Goal: Task Accomplishment & Management: Manage account settings

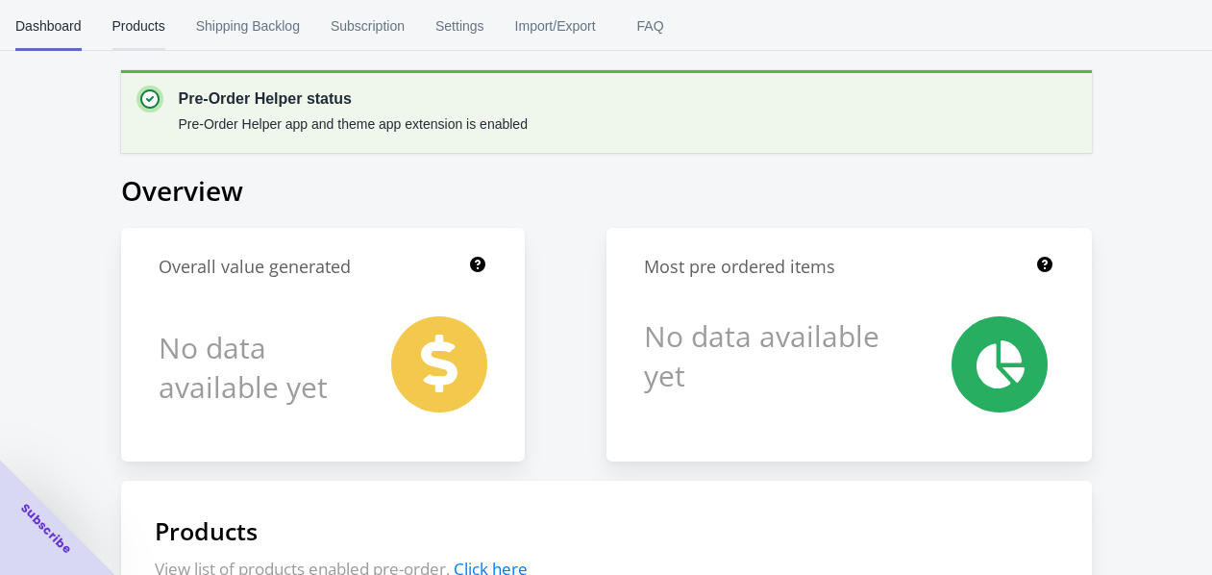
click at [136, 19] on span "Products" at bounding box center [138, 26] width 53 height 50
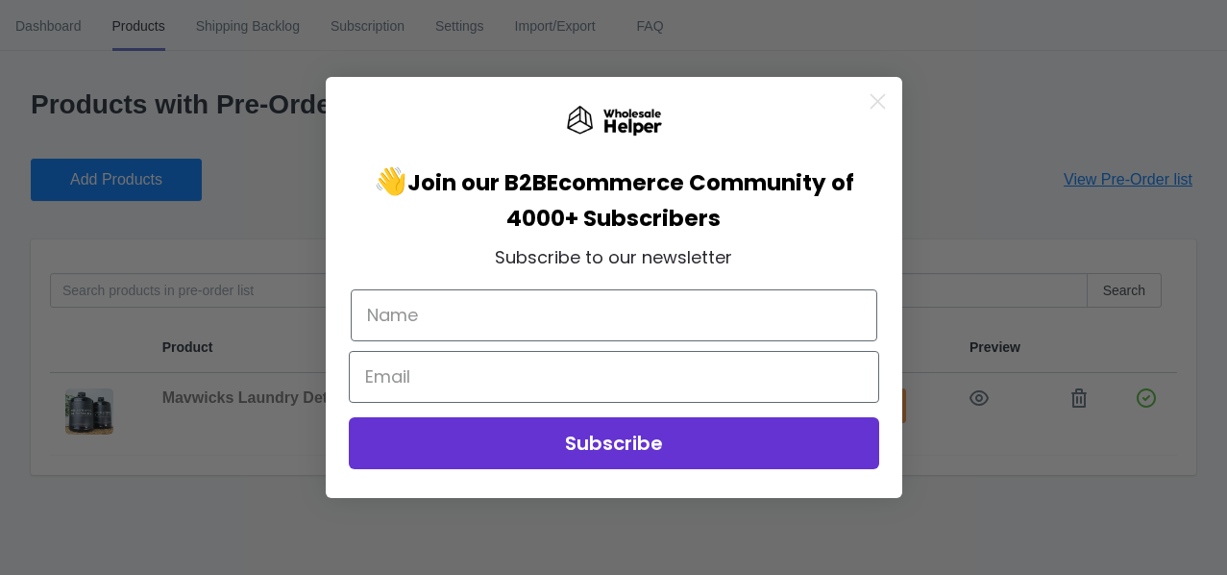
click at [872, 106] on icon "Close dialog" at bounding box center [876, 101] width 13 height 13
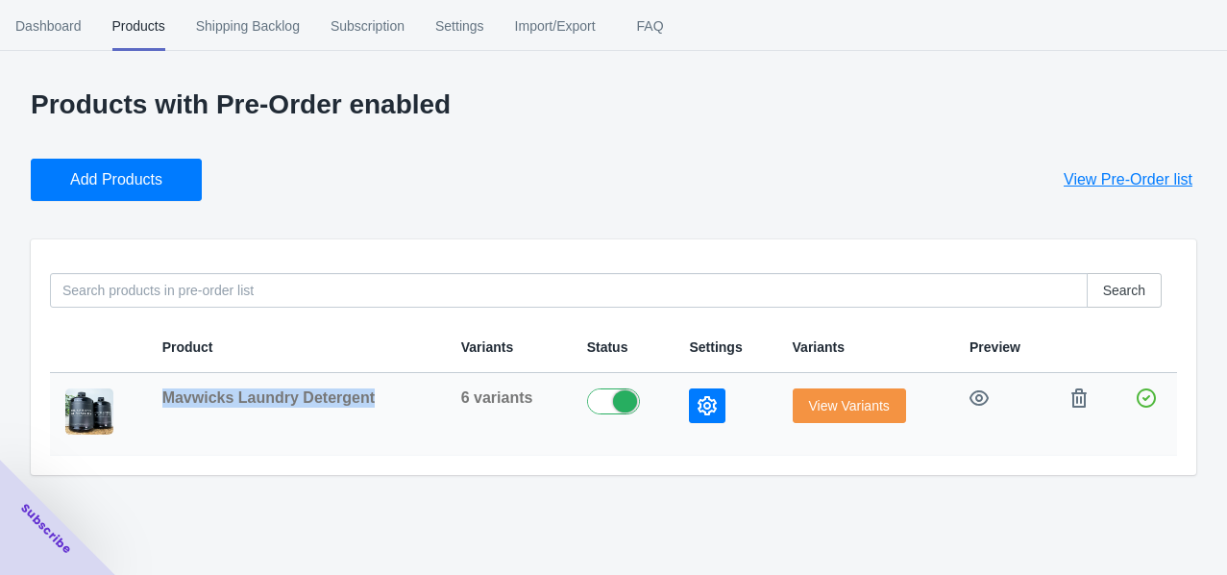
drag, startPoint x: 378, startPoint y: 398, endPoint x: 167, endPoint y: 394, distance: 210.4
click at [167, 394] on div "Mavwicks Laundry Detergent" at bounding box center [296, 397] width 268 height 19
copy span "Mavwicks Laundry Detergent"
click at [457, 30] on span "Settings" at bounding box center [459, 26] width 49 height 50
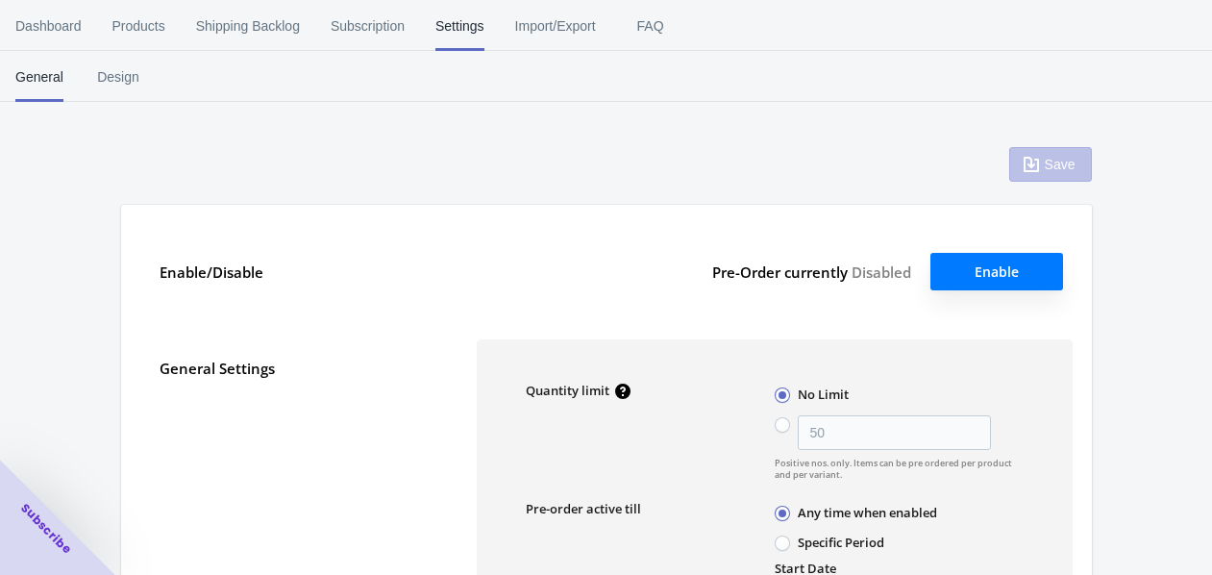
type input "50"
radio input "false"
type input "[DATE]"
type textarea "Inventory level is <qty>. Some of the items will be pre-ordered."
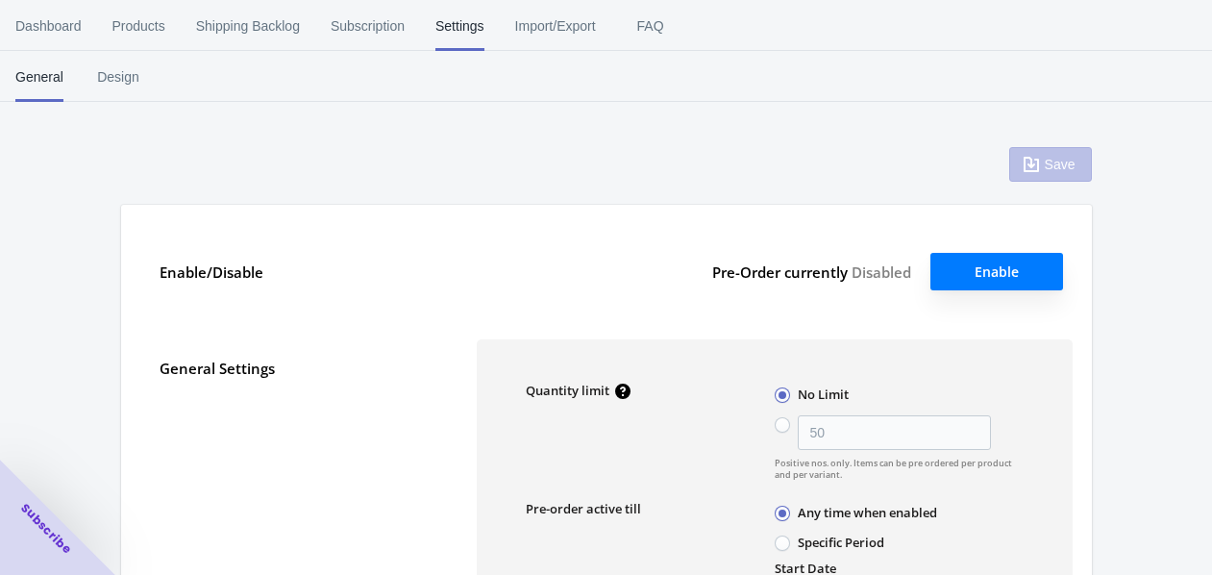
type textarea "Only <qty> items left in stock."
type textarea "A maximum of <qty> products can be pre ordered."
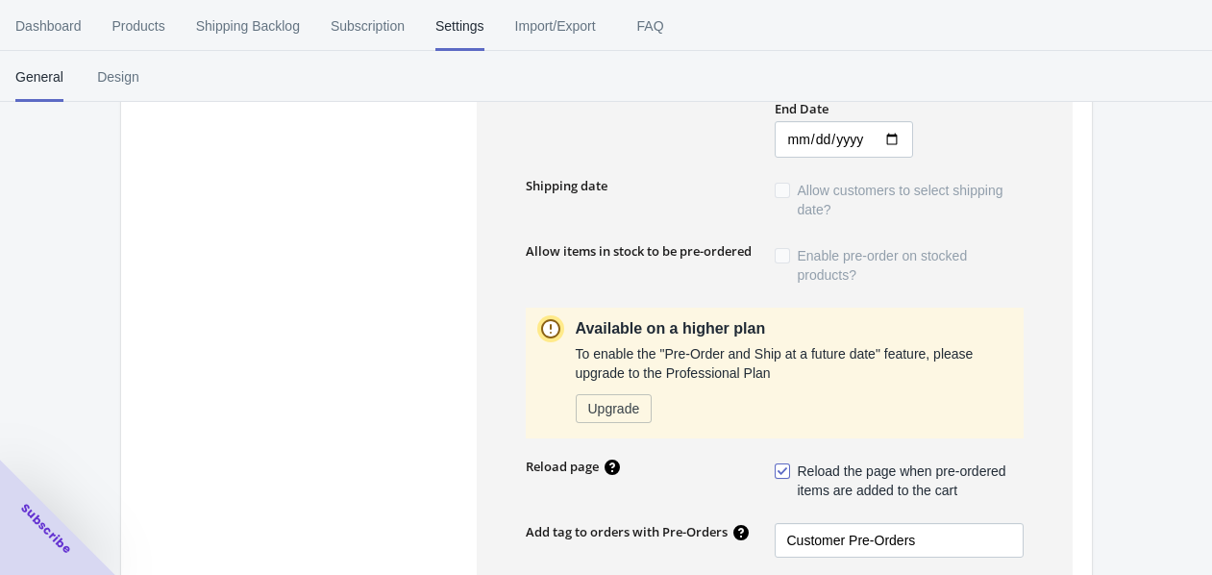
scroll to position [533, 0]
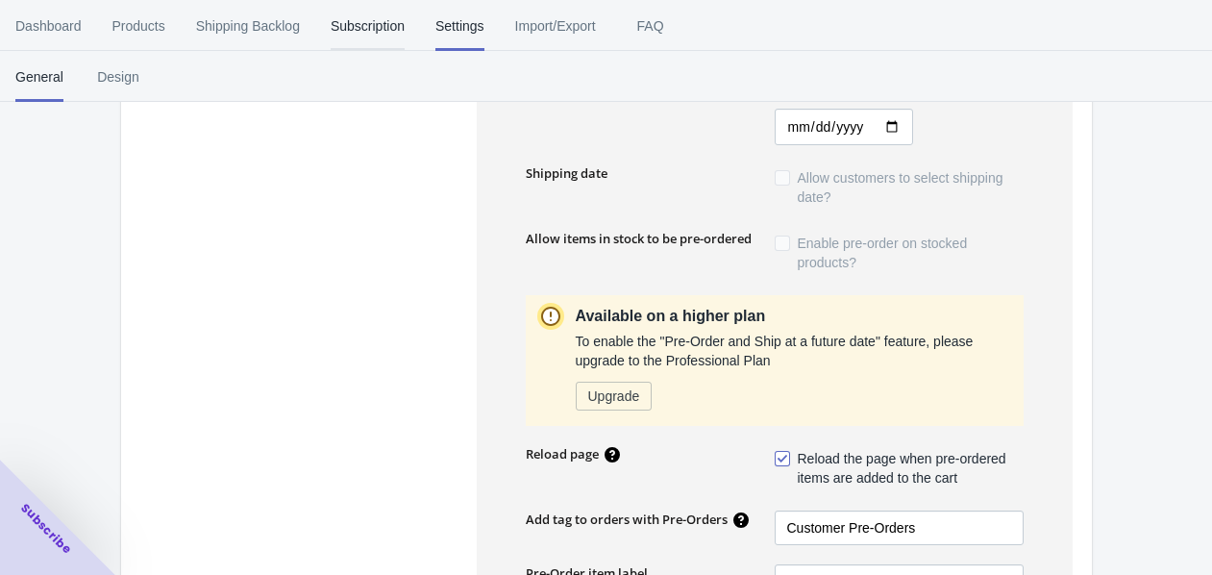
click at [361, 24] on span "Subscription" at bounding box center [368, 26] width 74 height 50
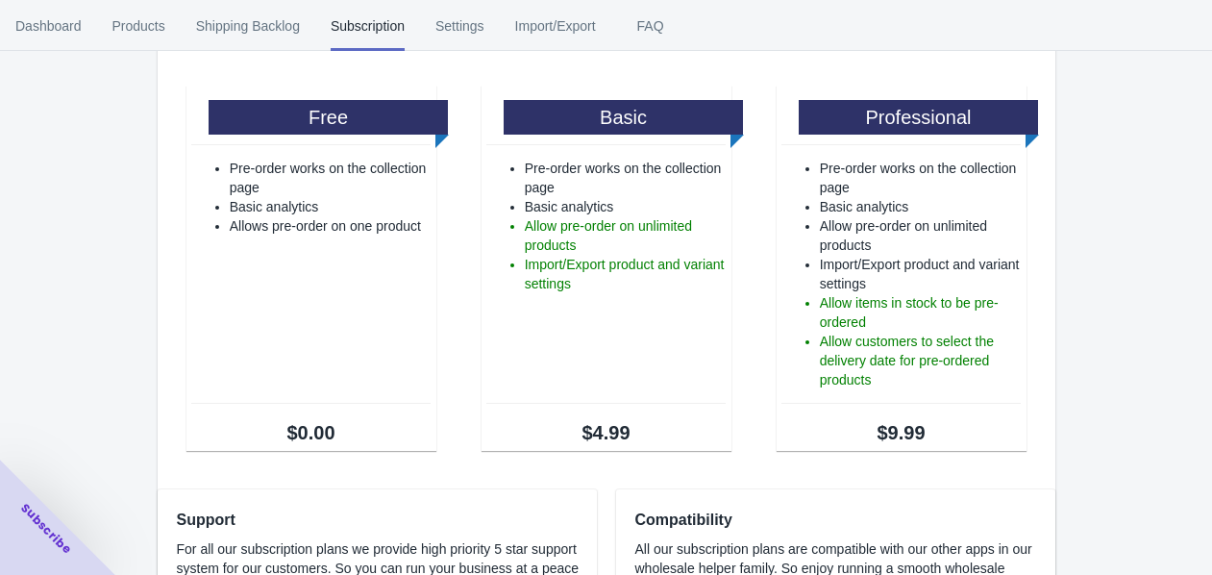
scroll to position [0, 0]
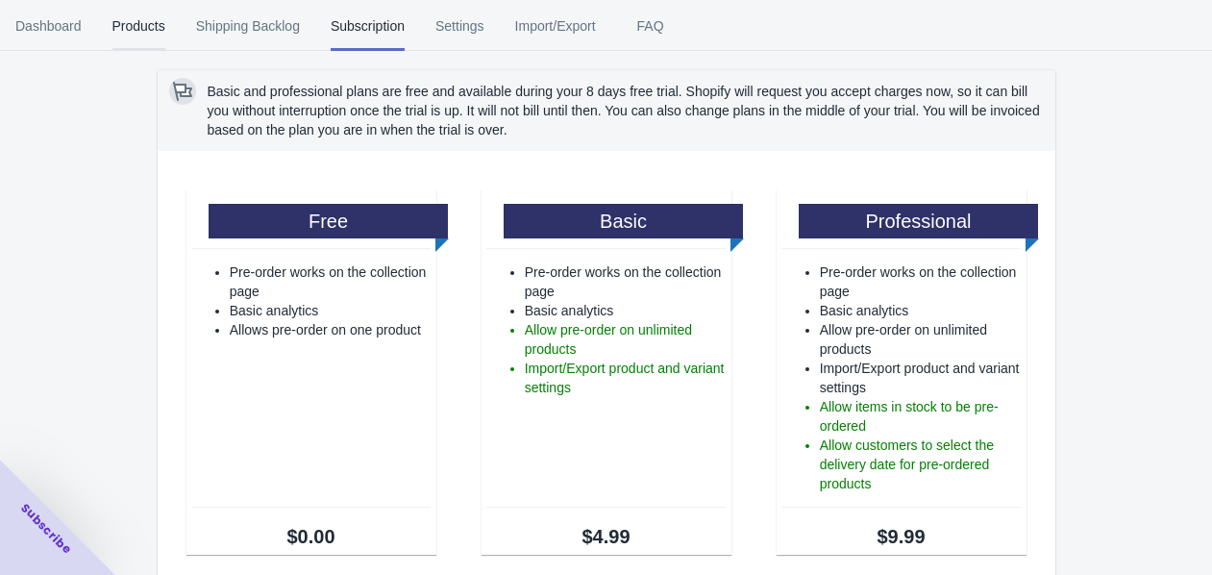
click at [135, 32] on span "Products" at bounding box center [138, 26] width 53 height 50
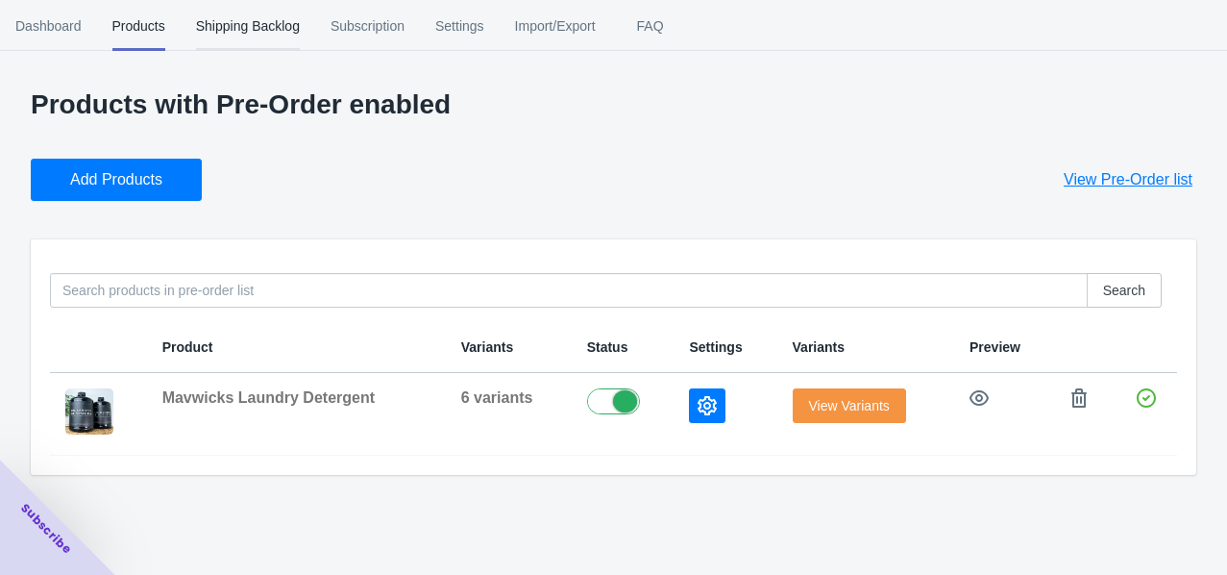
click at [253, 29] on span "Shipping Backlog" at bounding box center [248, 26] width 104 height 50
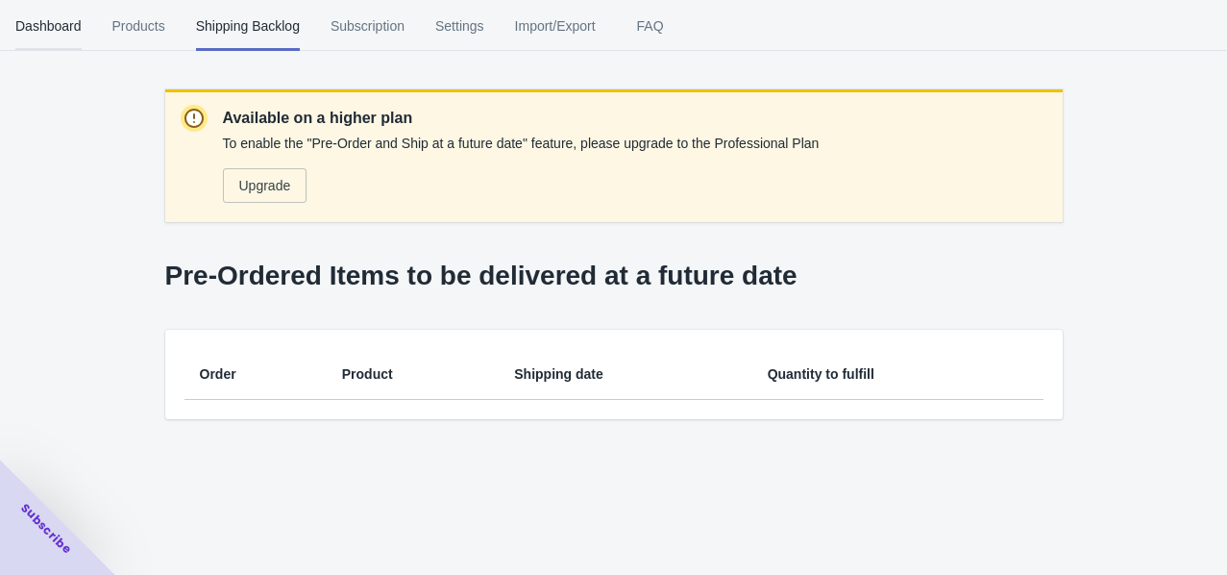
click at [36, 23] on span "Dashboard" at bounding box center [48, 26] width 66 height 50
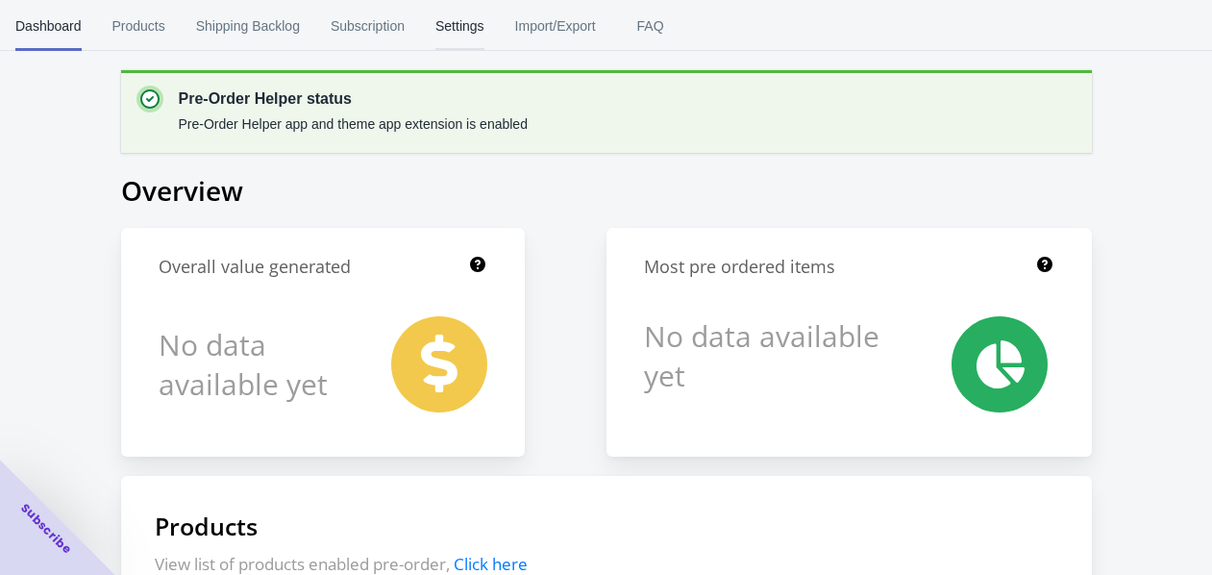
click at [448, 27] on span "Settings" at bounding box center [459, 26] width 49 height 50
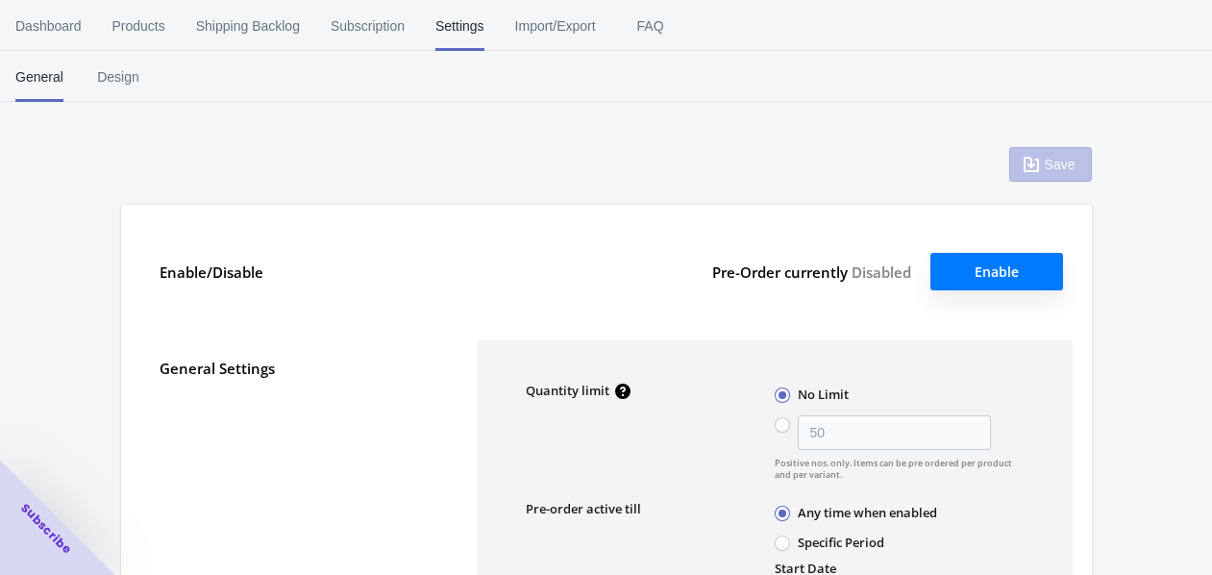
type input "50"
radio input "false"
type input "[DATE]"
type textarea "Inventory level is <qty>. Some of the items will be pre-ordered."
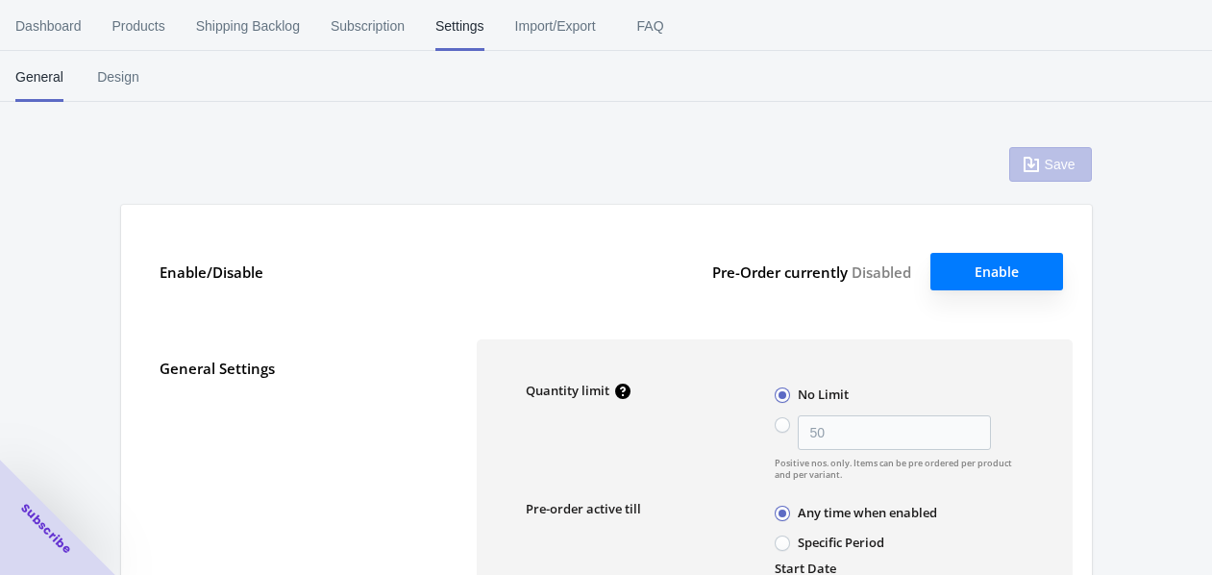
type textarea "Only <qty> items left in stock."
type textarea "A maximum of <qty> products can be pre ordered."
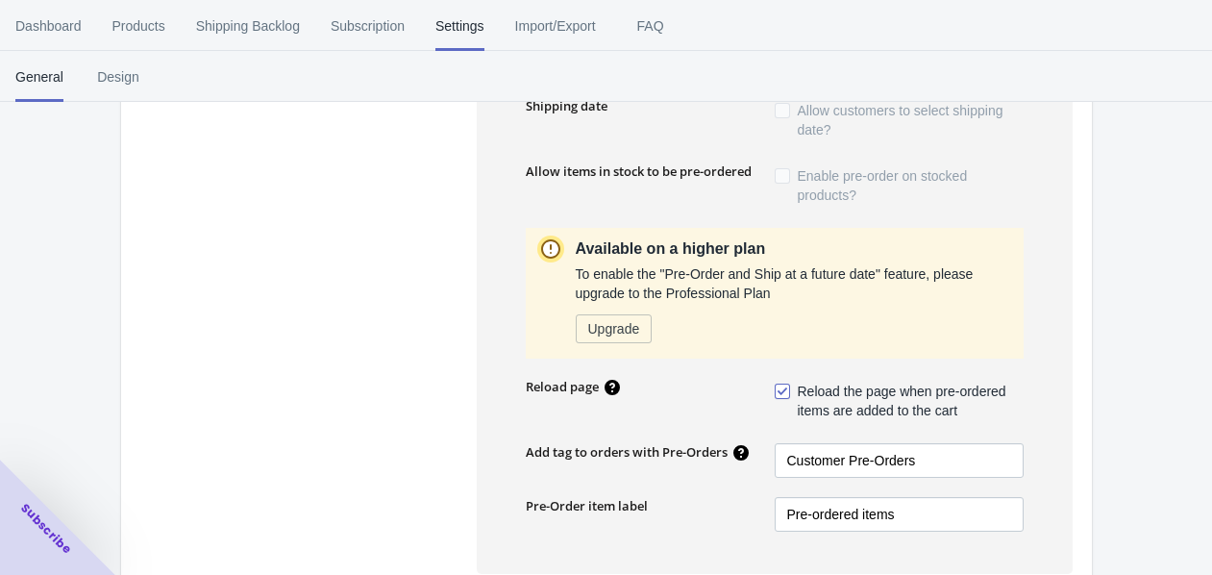
scroll to position [661, 0]
